Goal: Information Seeking & Learning: Check status

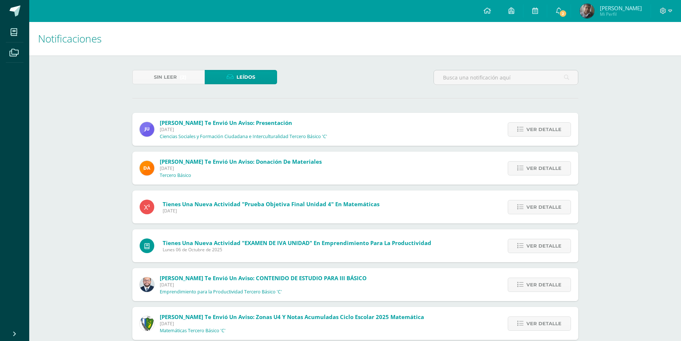
scroll to position [193, 0]
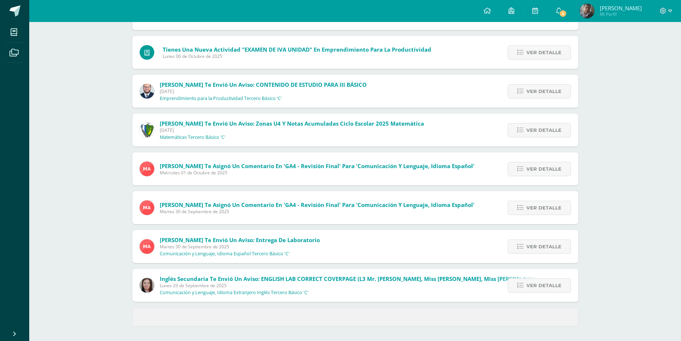
click at [606, 11] on span "Carlos David Mi Perfil" at bounding box center [611, 11] width 65 height 15
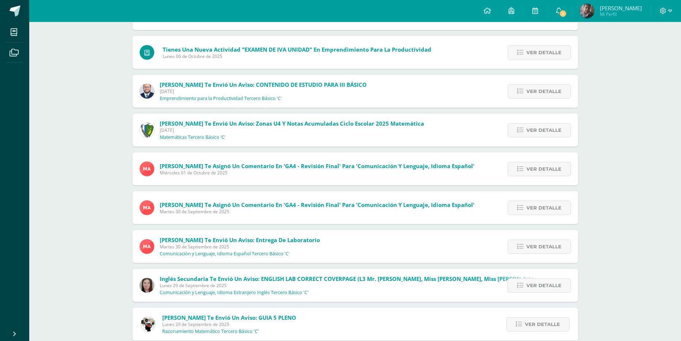
click at [621, 13] on span "Mi Perfil" at bounding box center [621, 14] width 42 height 6
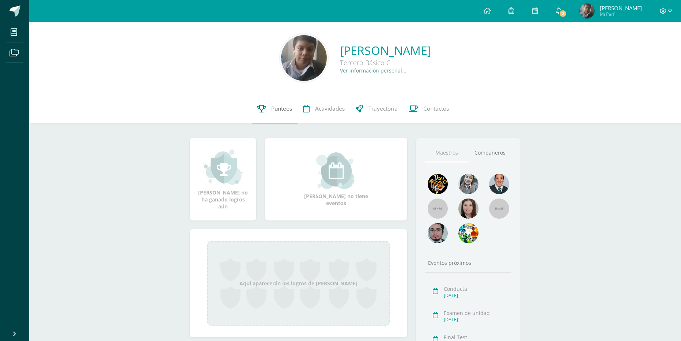
click at [281, 109] on span "Punteos" at bounding box center [281, 109] width 21 height 8
